Goal: Task Accomplishment & Management: Complete application form

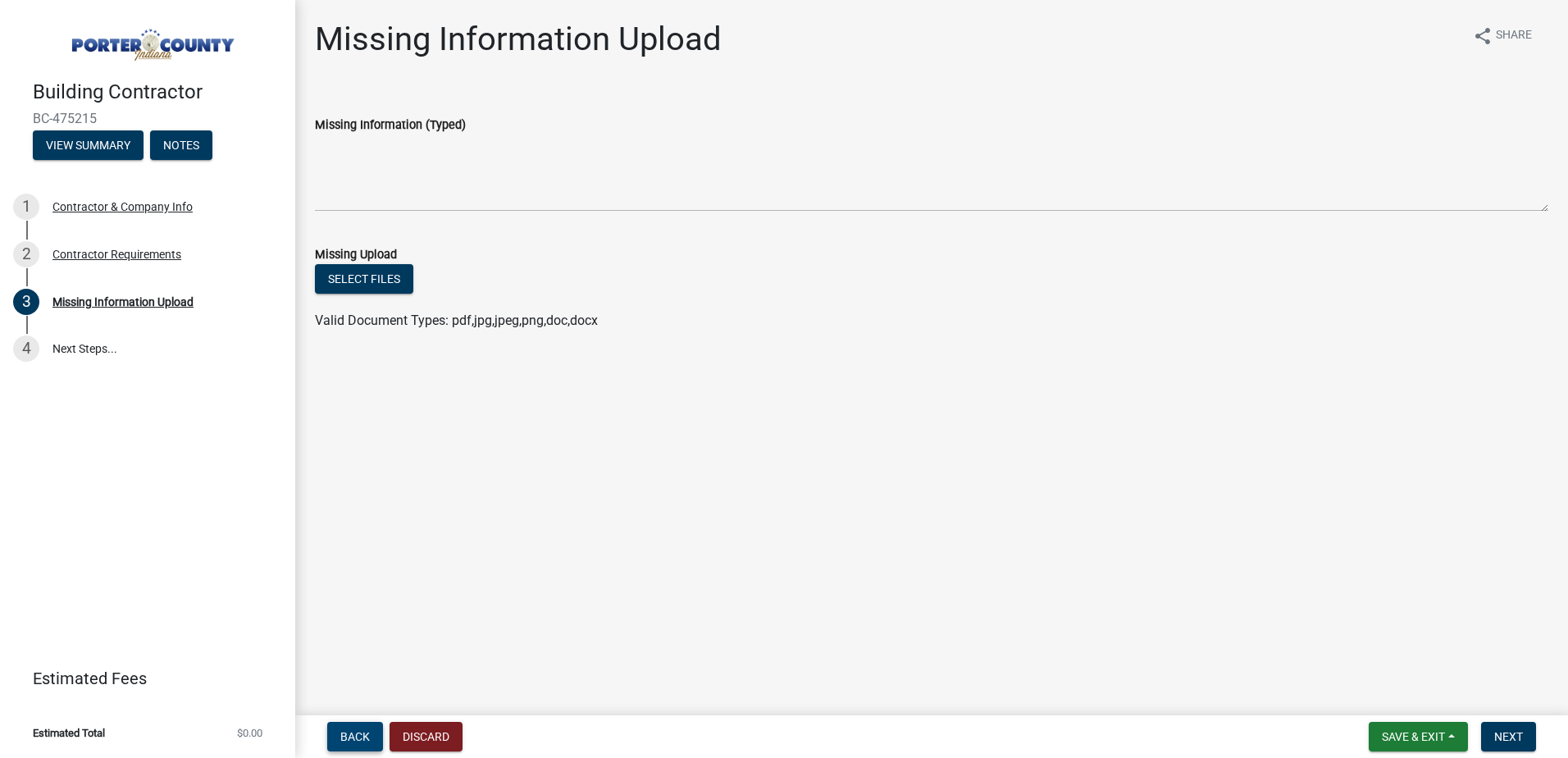
click at [340, 739] on span "Back" at bounding box center [354, 737] width 29 height 13
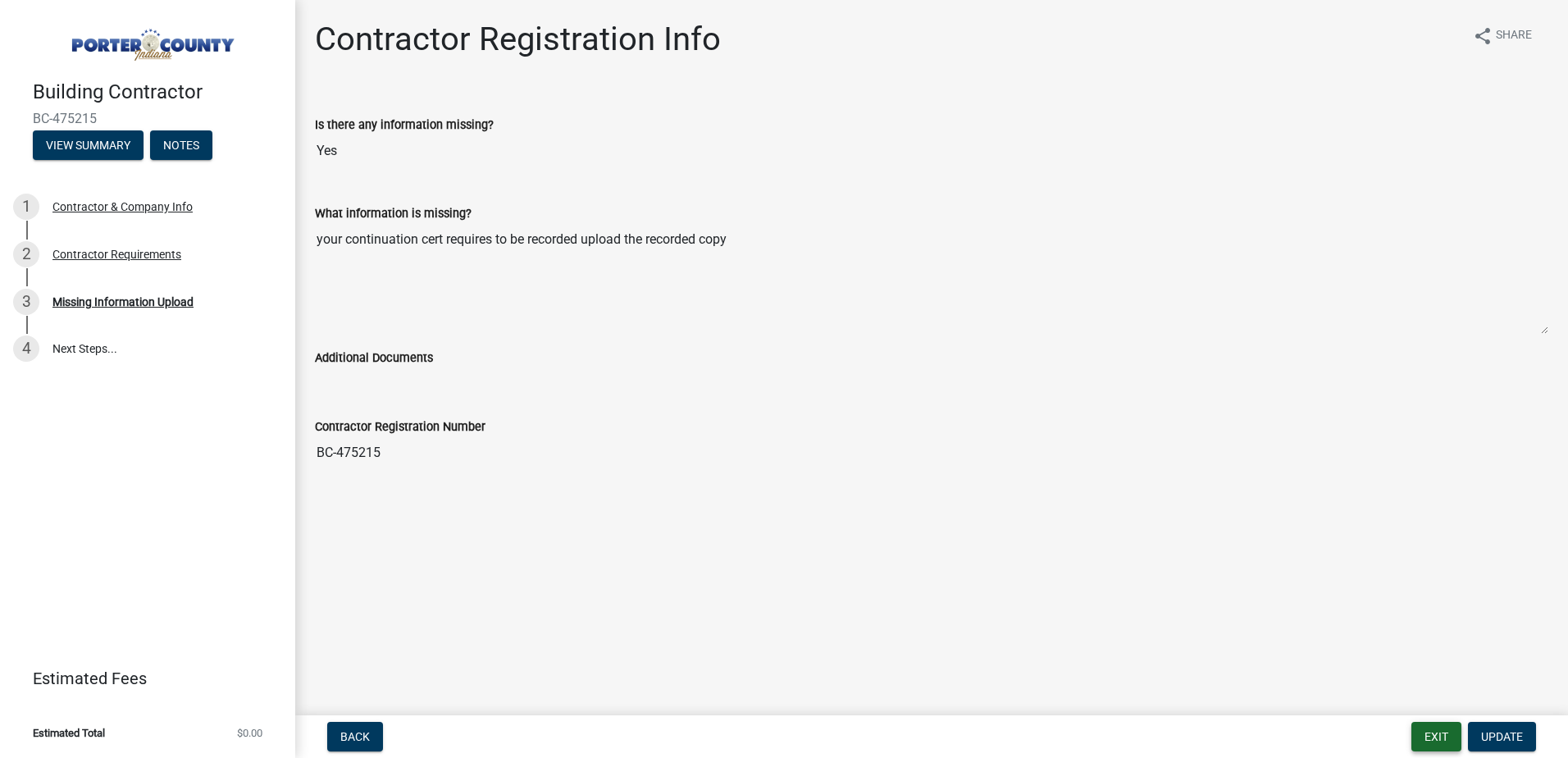
click at [1420, 732] on button "Exit" at bounding box center [1436, 736] width 50 height 29
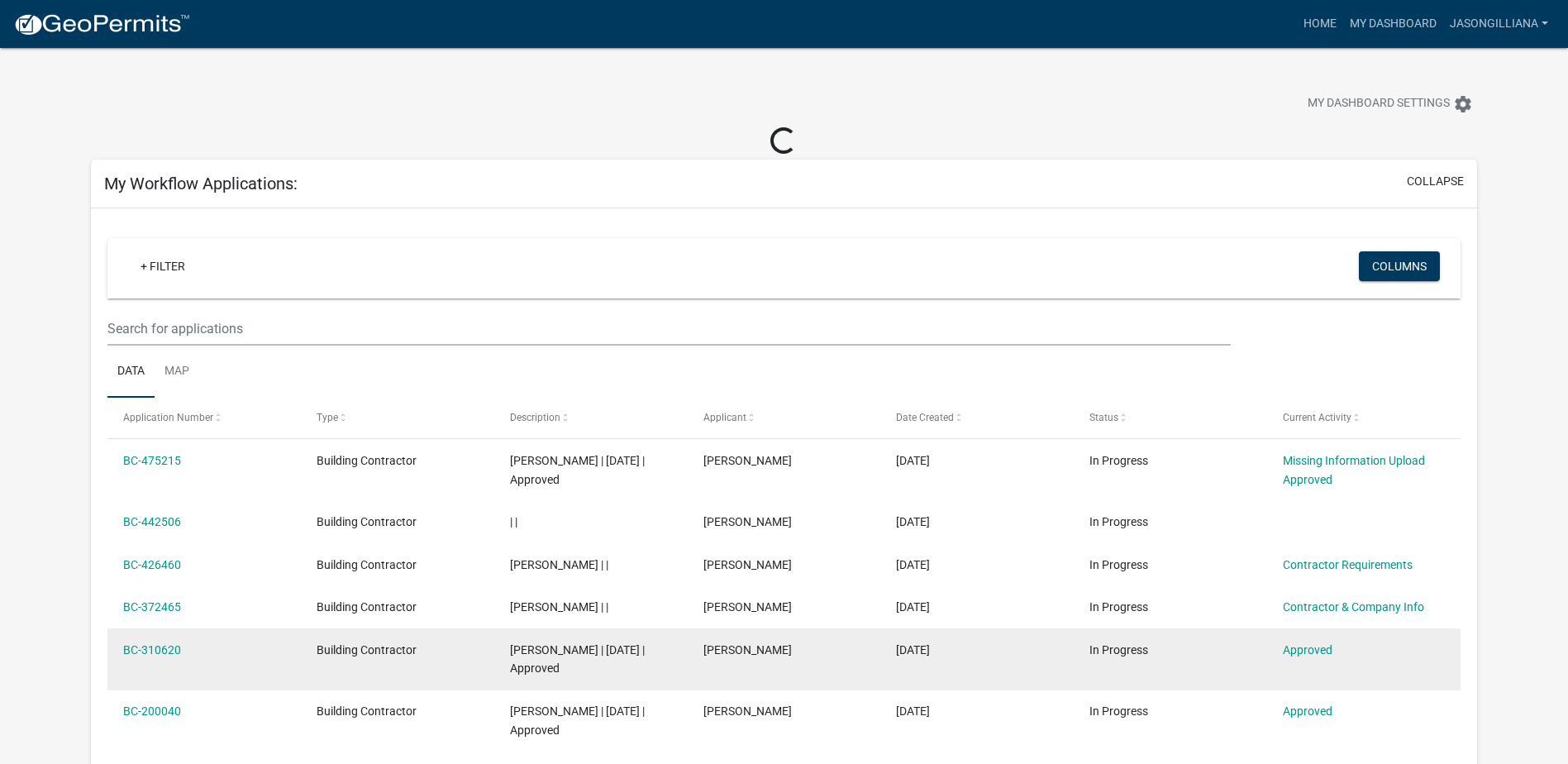
scroll to position [83, 0]
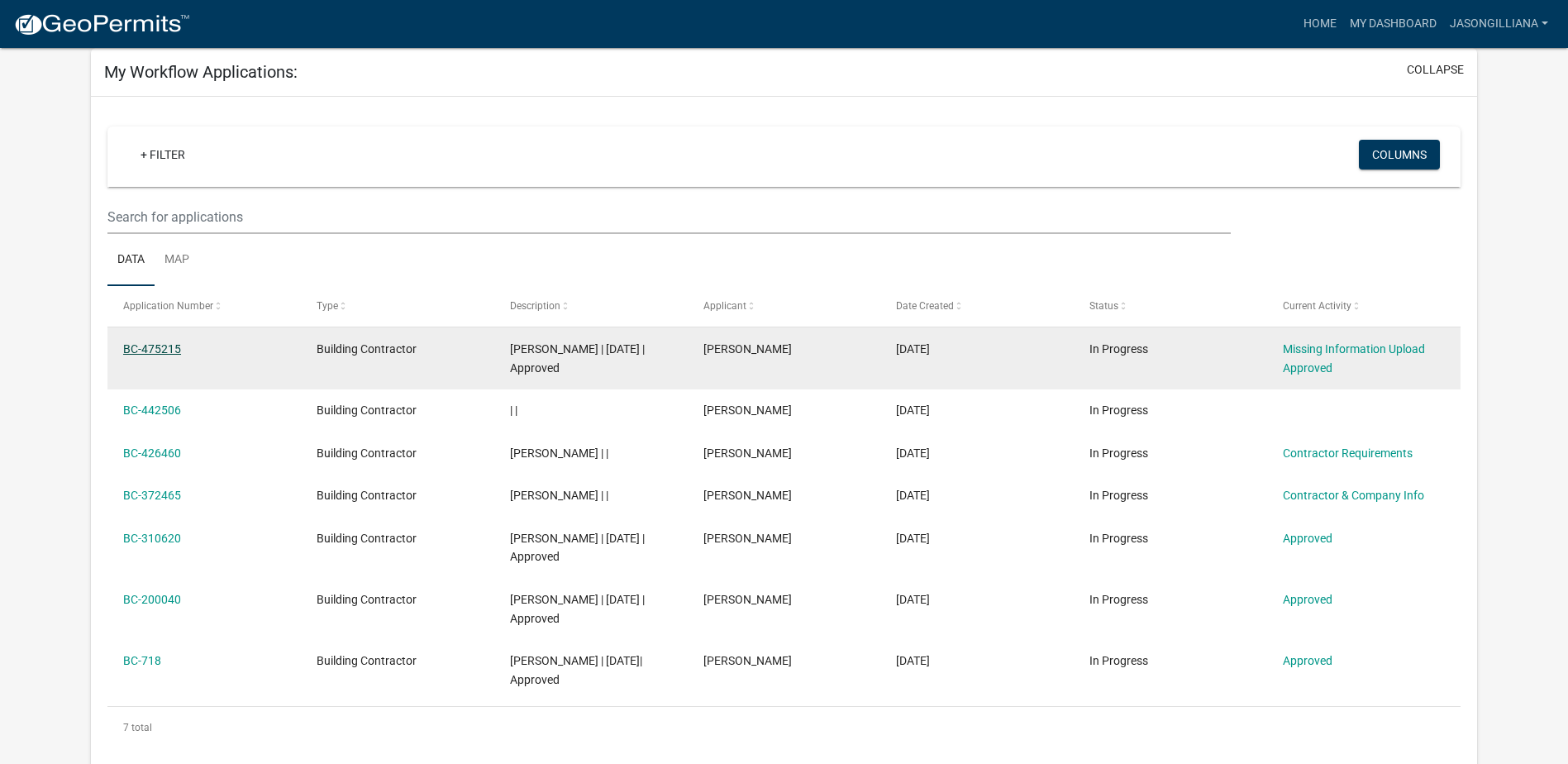
click at [172, 348] on link "BC-475215" at bounding box center [151, 349] width 58 height 13
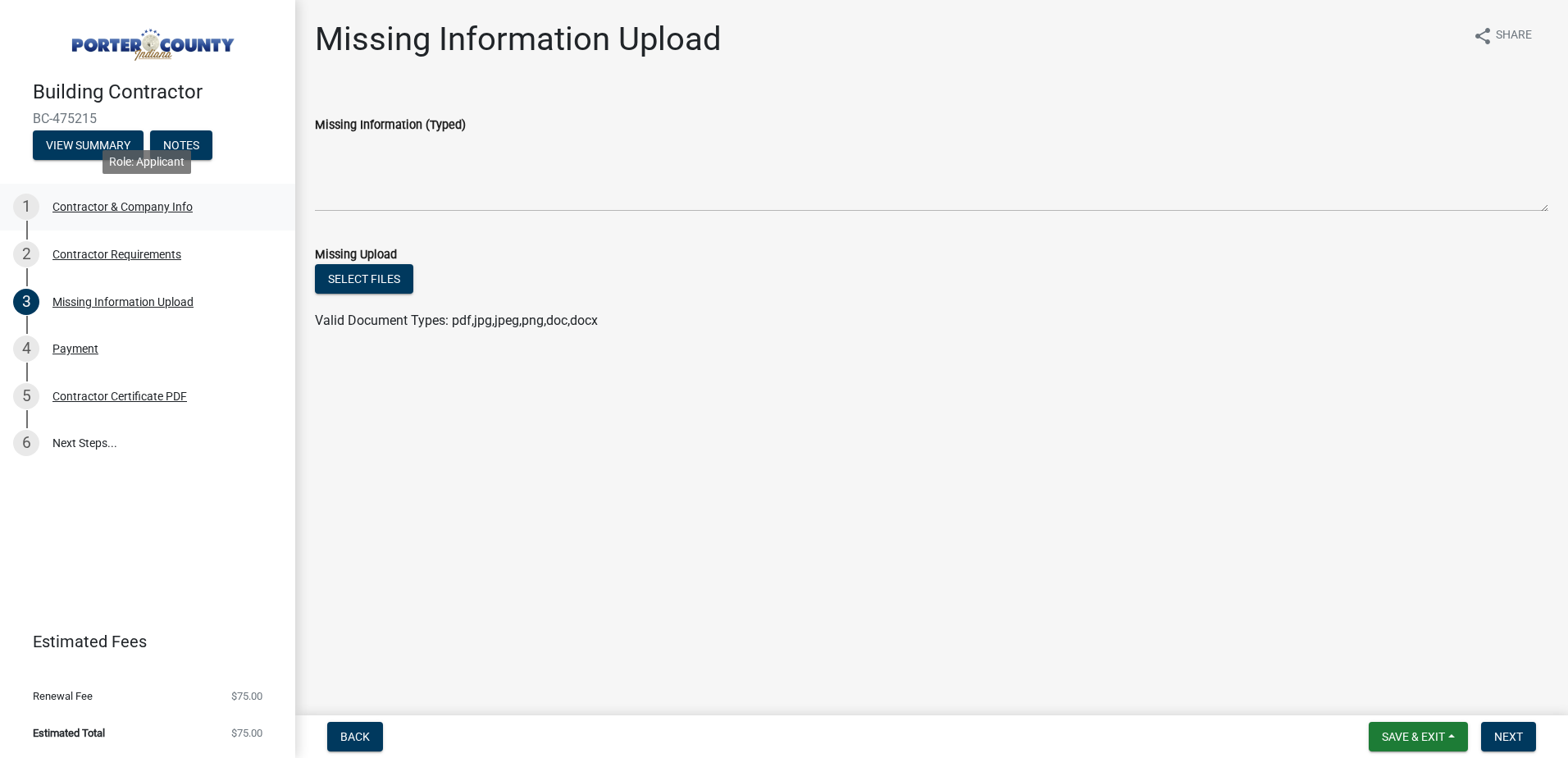
click at [99, 203] on div "Contractor & Company Info" at bounding box center [123, 207] width 140 height 11
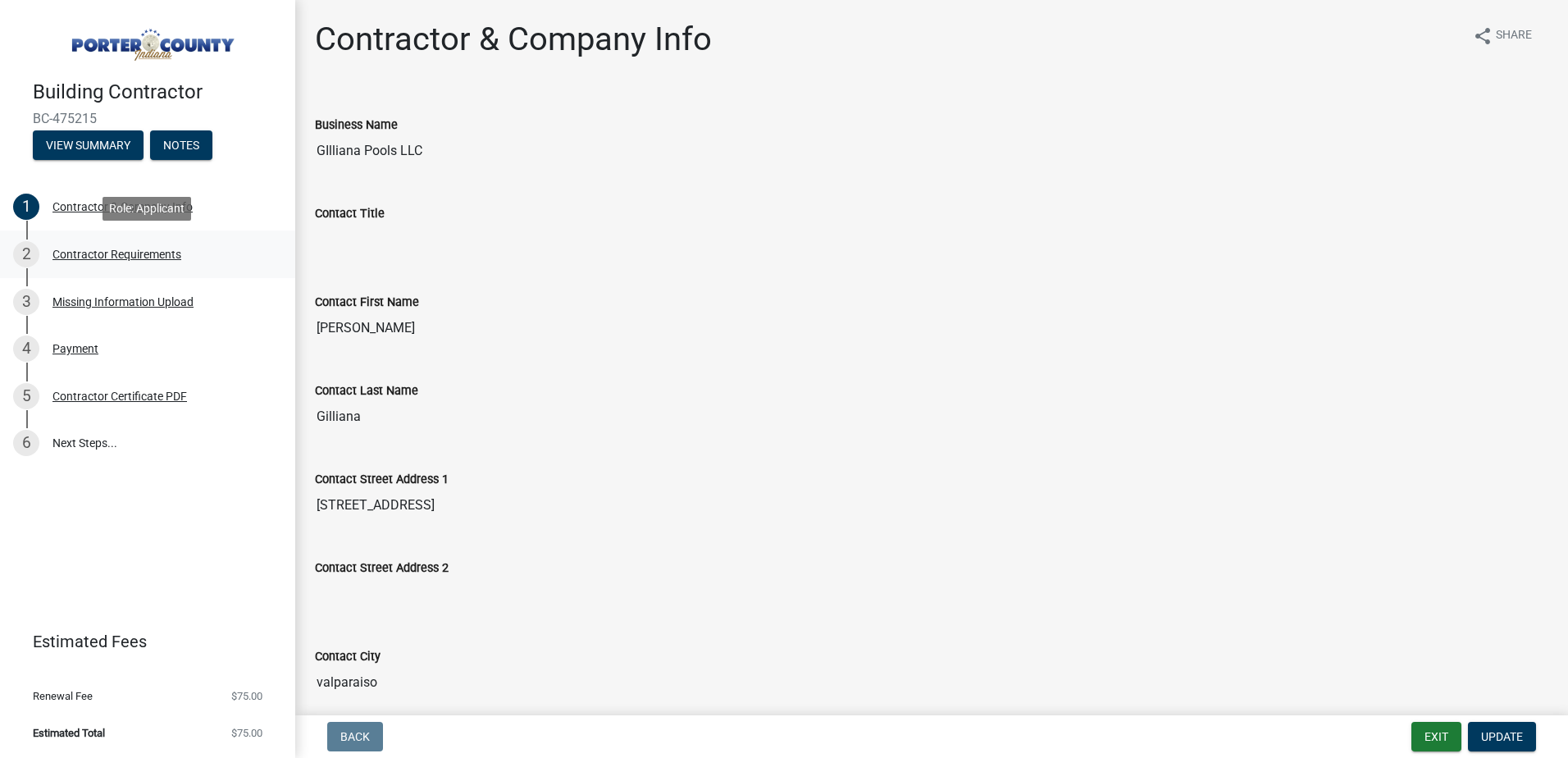
click at [101, 249] on div "Contractor Requirements" at bounding box center [117, 254] width 128 height 11
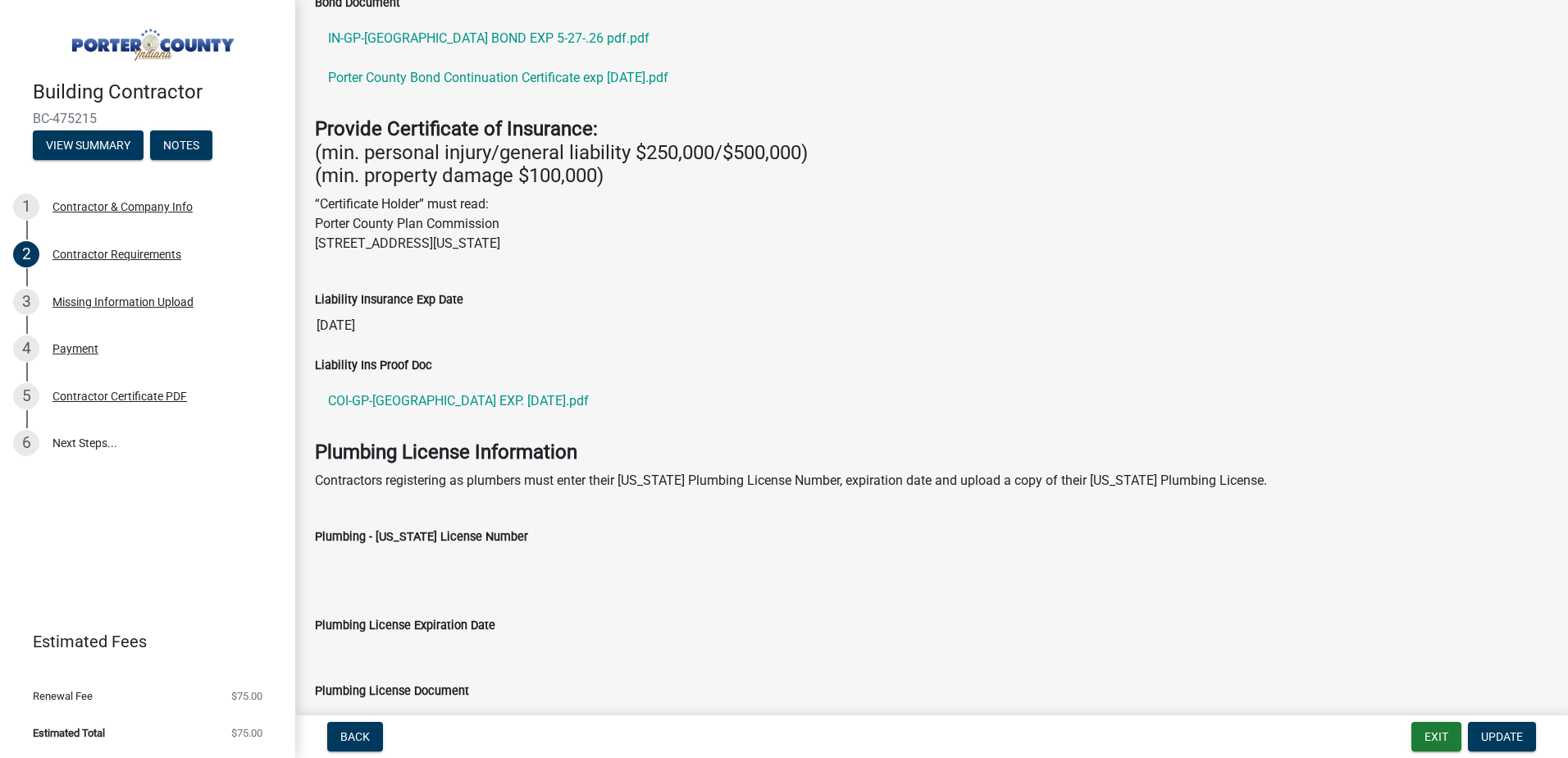
scroll to position [359, 0]
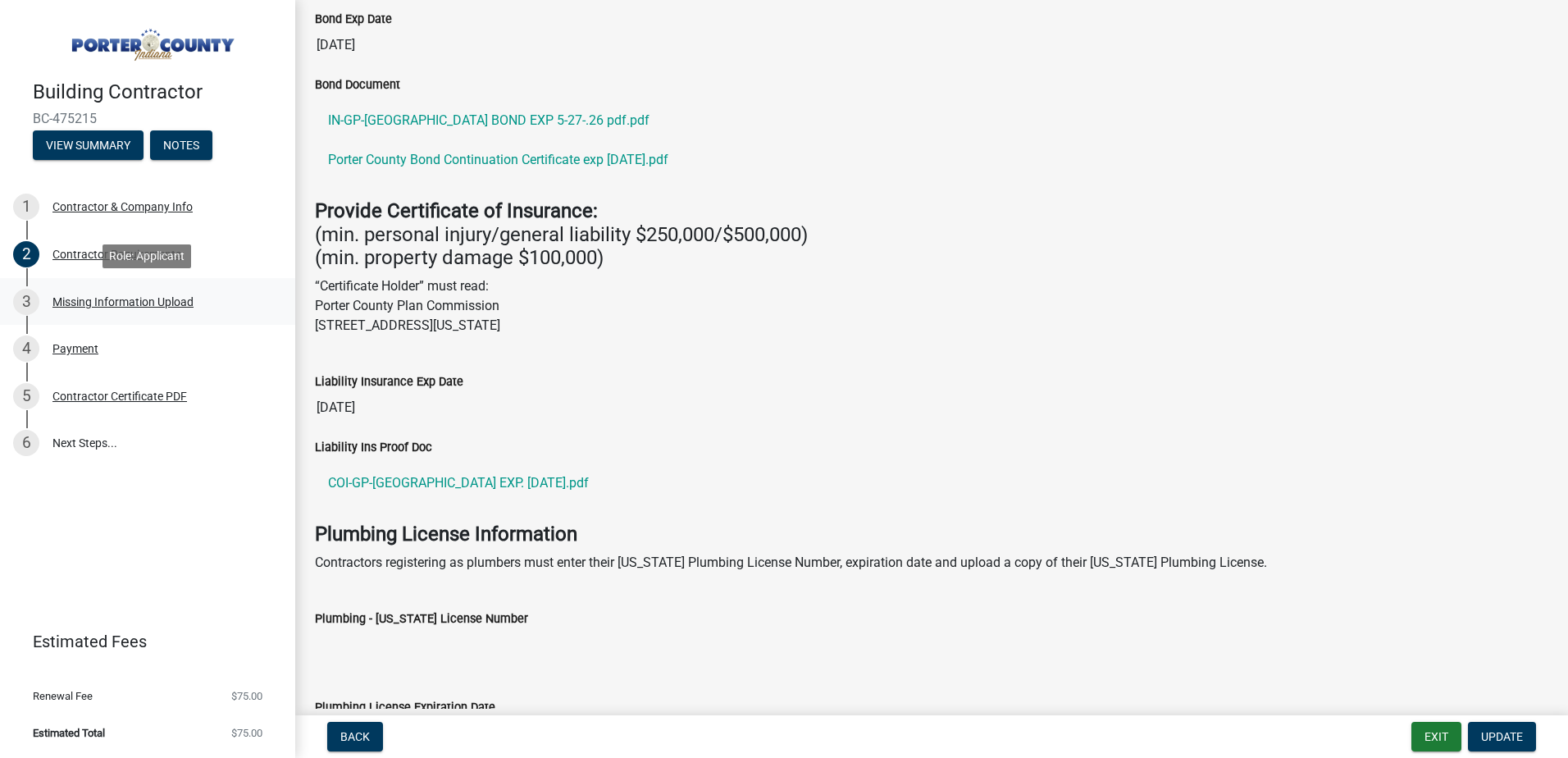
click at [85, 303] on div "Missing Information Upload" at bounding box center [123, 301] width 141 height 11
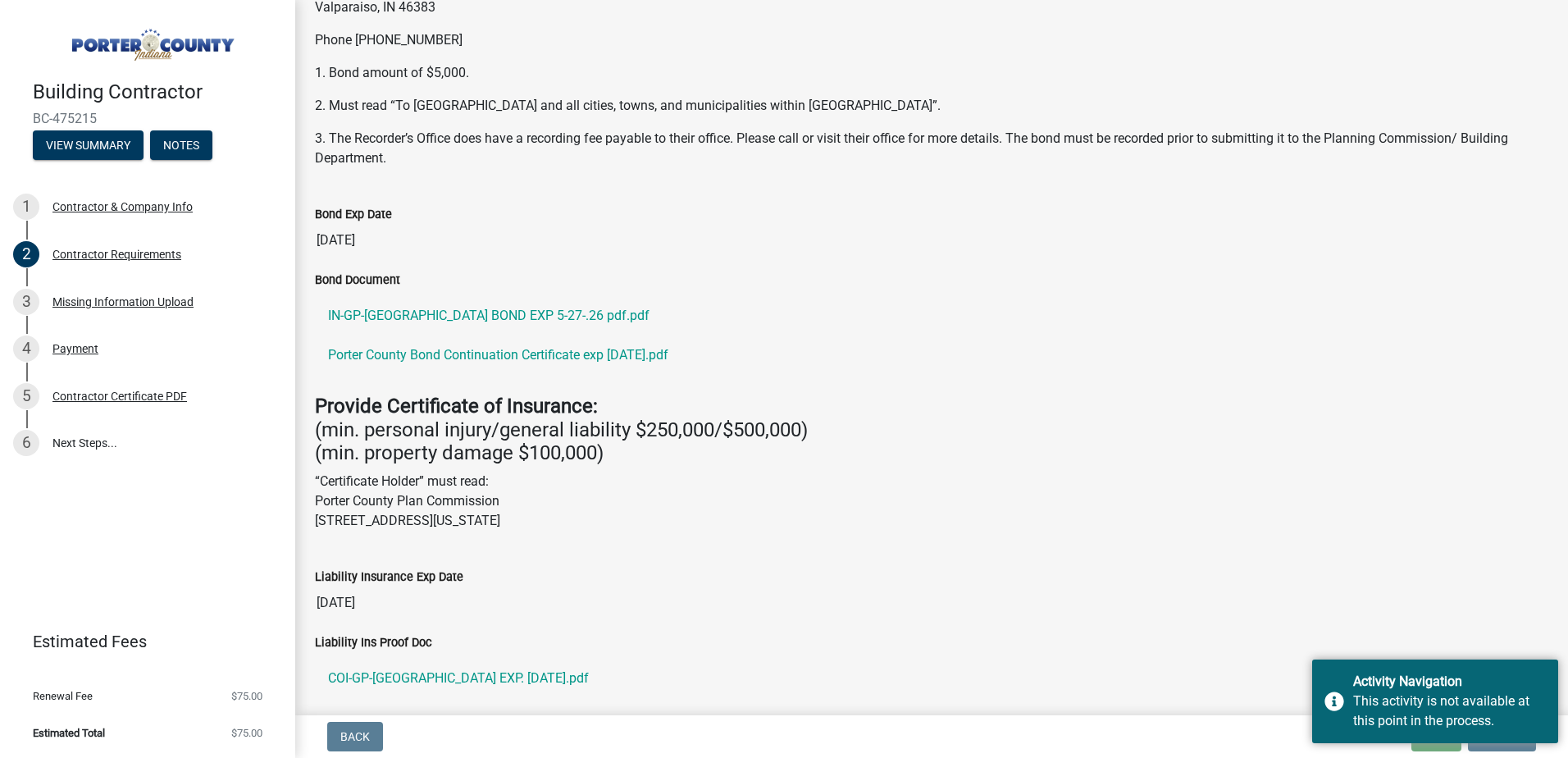
scroll to position [0, 0]
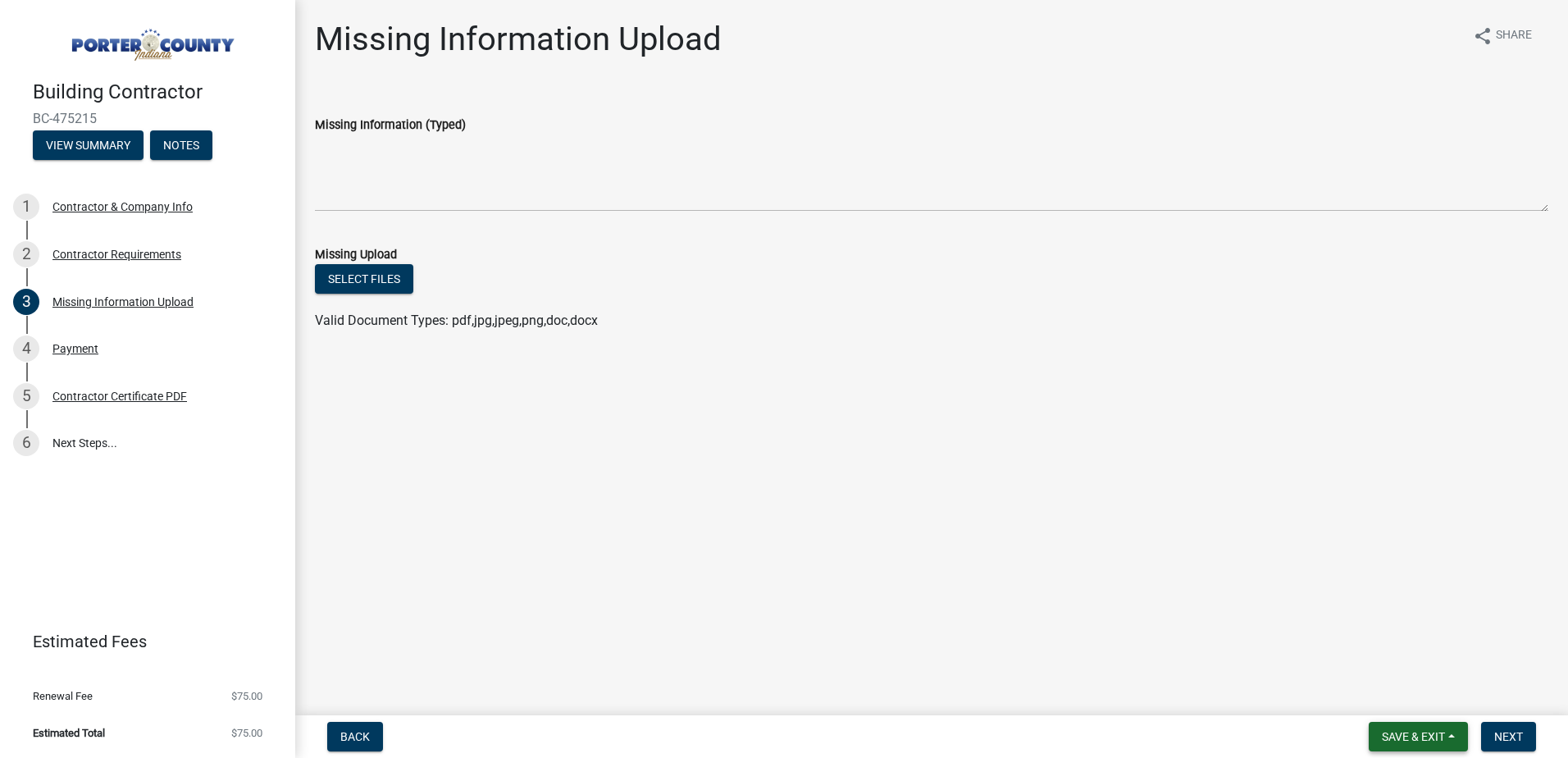
click at [1455, 733] on button "Save & Exit" at bounding box center [1418, 736] width 99 height 29
click at [796, 497] on main "Missing Information Upload share Share Missing Information (Typed) Missing Uplo…" at bounding box center [932, 354] width 1273 height 709
click at [78, 136] on button "View Summary" at bounding box center [88, 145] width 111 height 29
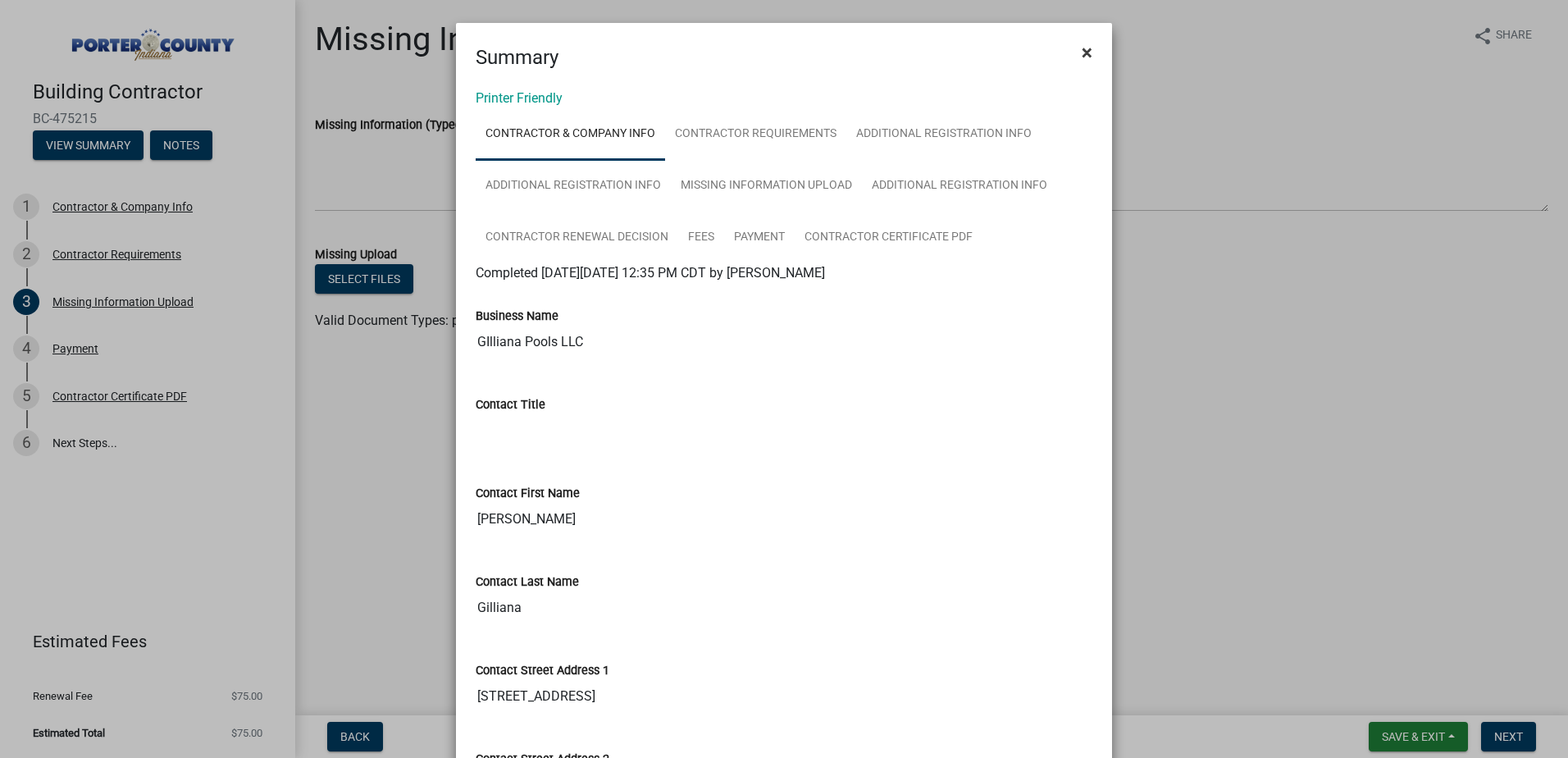
click at [1074, 60] on button "×" at bounding box center [1086, 52] width 37 height 46
